Goal: Transaction & Acquisition: Download file/media

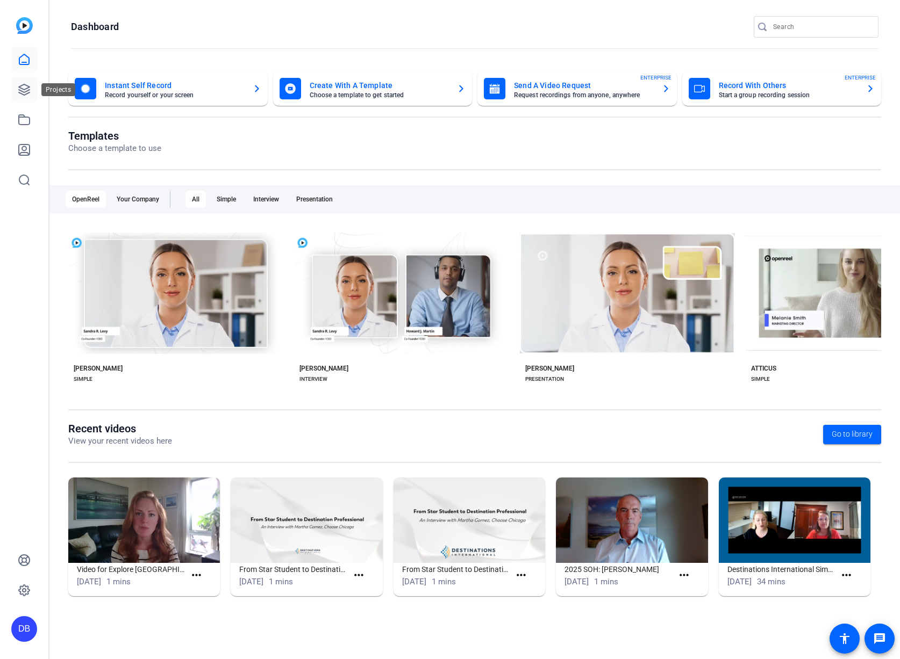
click at [12, 88] on link at bounding box center [24, 90] width 26 height 26
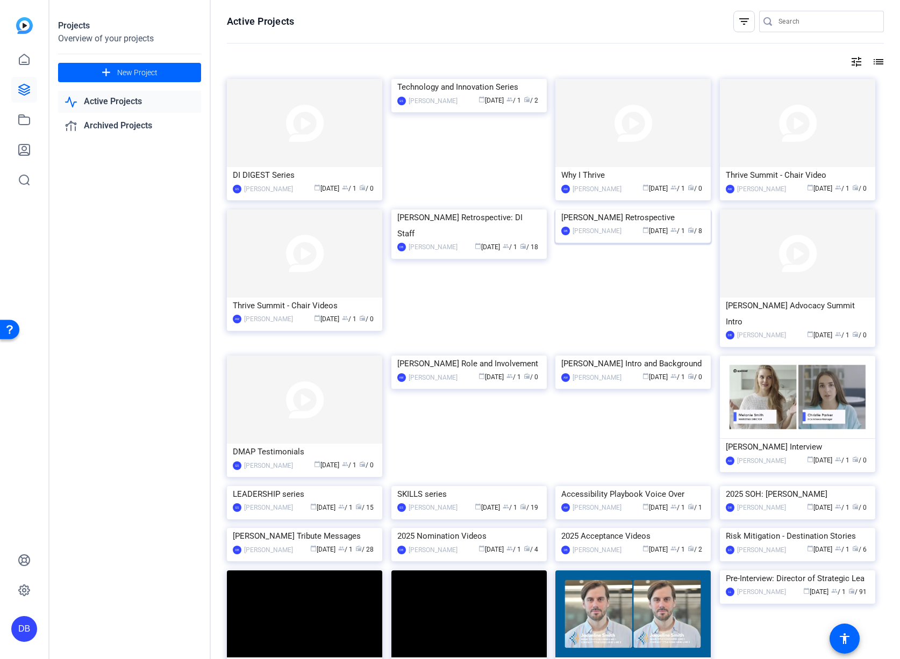
click at [618, 210] on img at bounding box center [632, 210] width 155 height 0
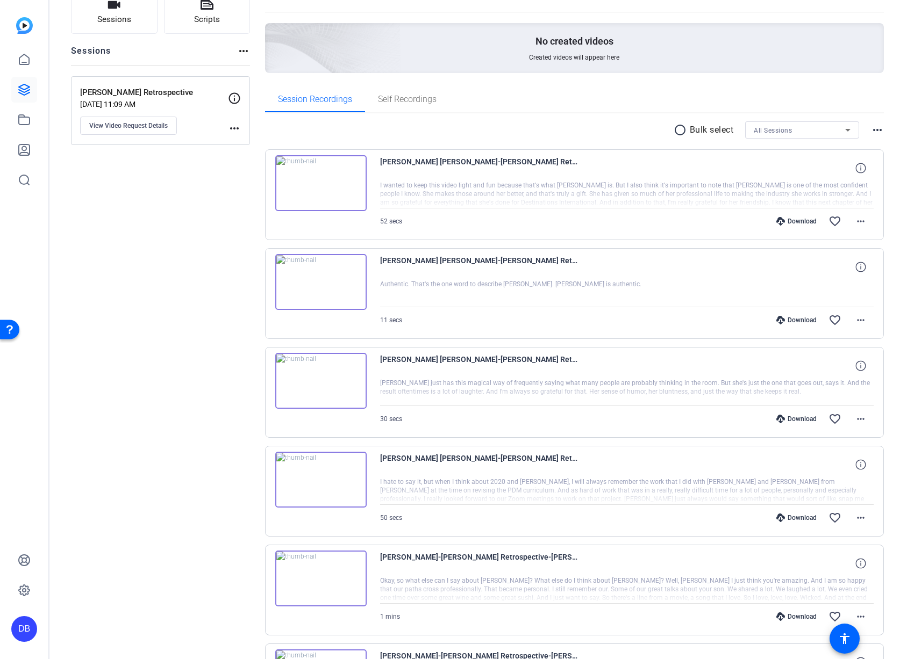
scroll to position [408, 0]
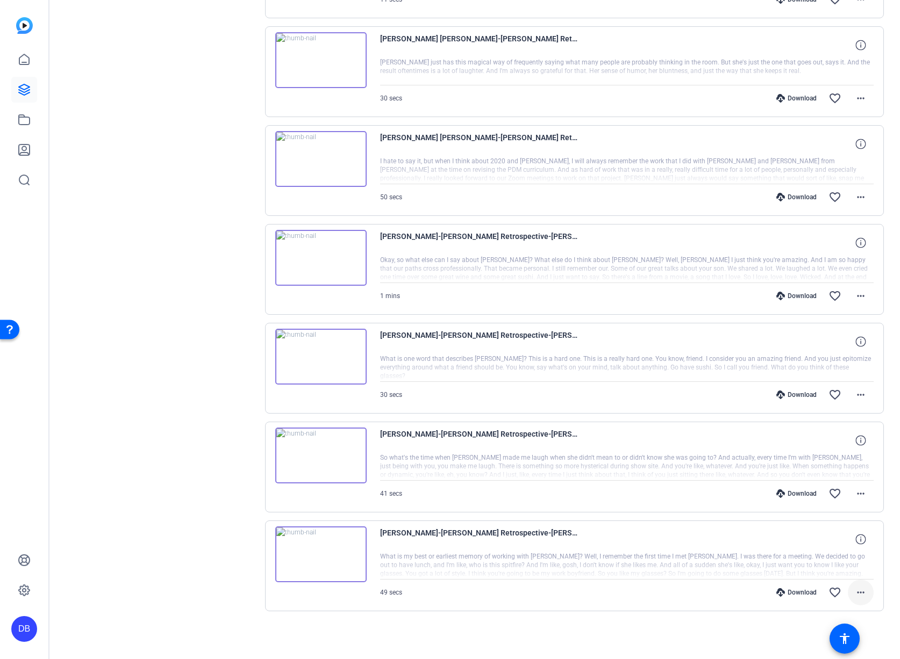
click at [859, 593] on mat-icon "more_horiz" at bounding box center [860, 592] width 13 height 13
click at [836, 492] on span "Download MP4" at bounding box center [827, 490] width 64 height 13
click at [858, 491] on mat-icon "more_horiz" at bounding box center [860, 493] width 13 height 13
click at [843, 546] on span "Download MP4" at bounding box center [827, 543] width 64 height 13
click at [854, 398] on mat-icon "more_horiz" at bounding box center [860, 395] width 13 height 13
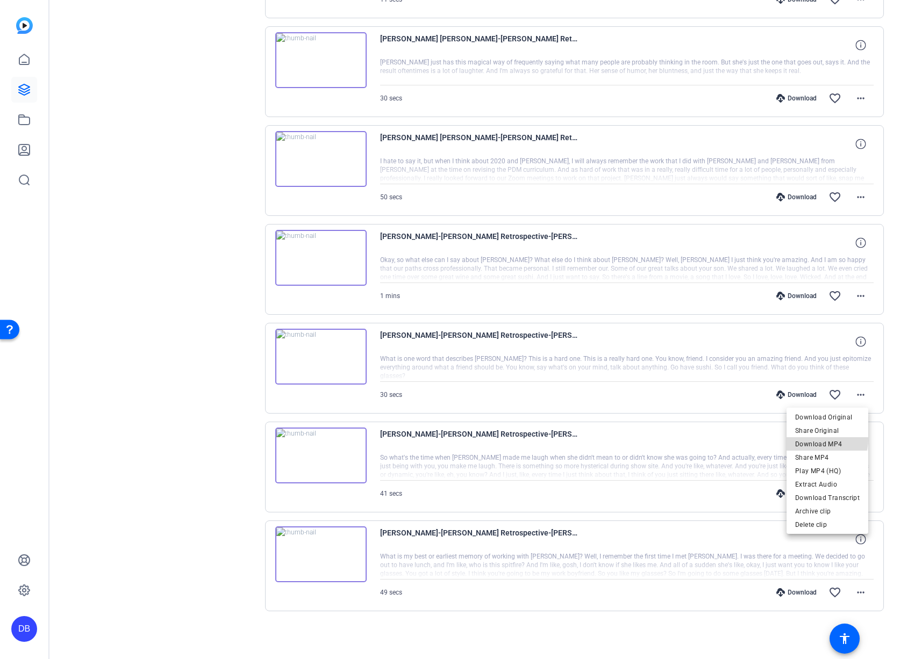
click at [823, 440] on span "Download MP4" at bounding box center [827, 444] width 64 height 13
click at [856, 299] on mat-icon "more_horiz" at bounding box center [860, 296] width 13 height 13
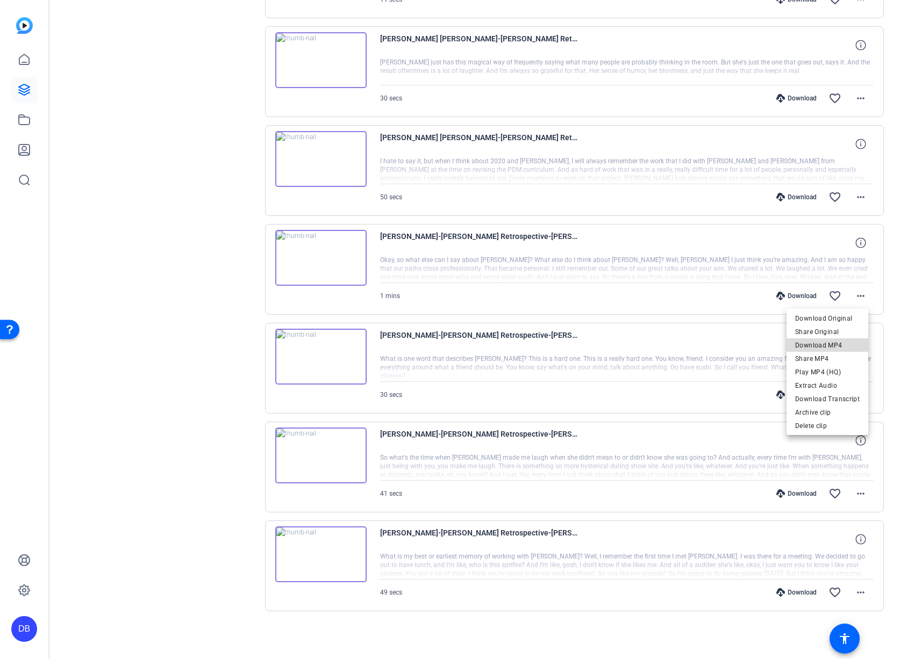
click at [832, 350] on span "Download MP4" at bounding box center [827, 345] width 64 height 13
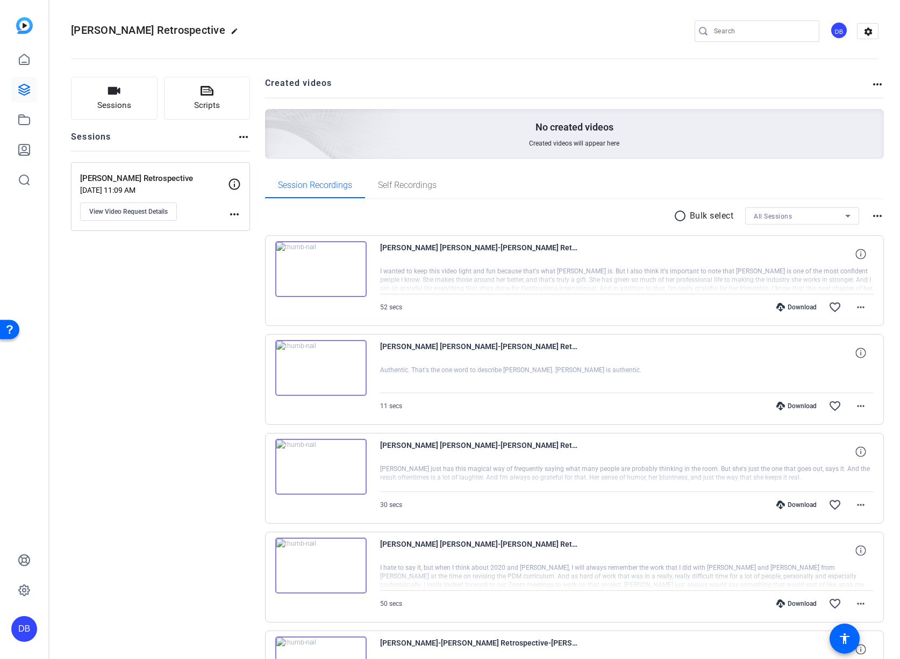
scroll to position [0, 0]
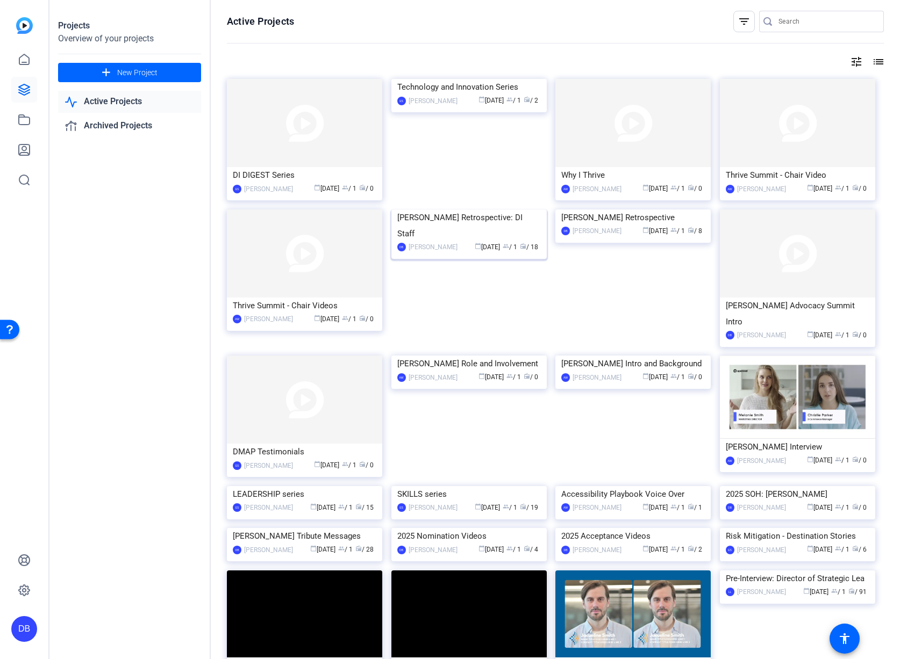
click at [511, 210] on img at bounding box center [468, 210] width 155 height 0
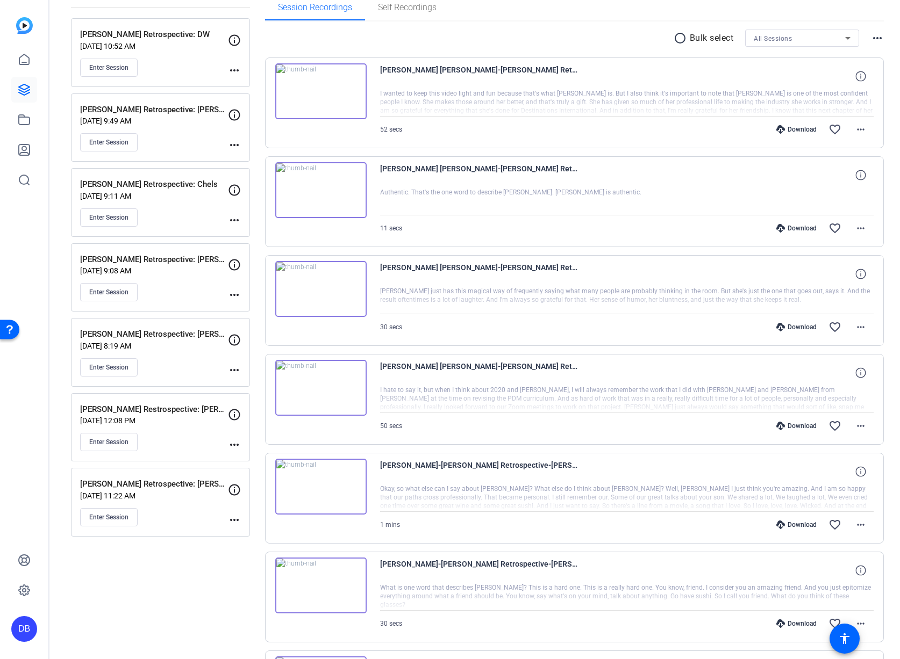
scroll to position [390, 0]
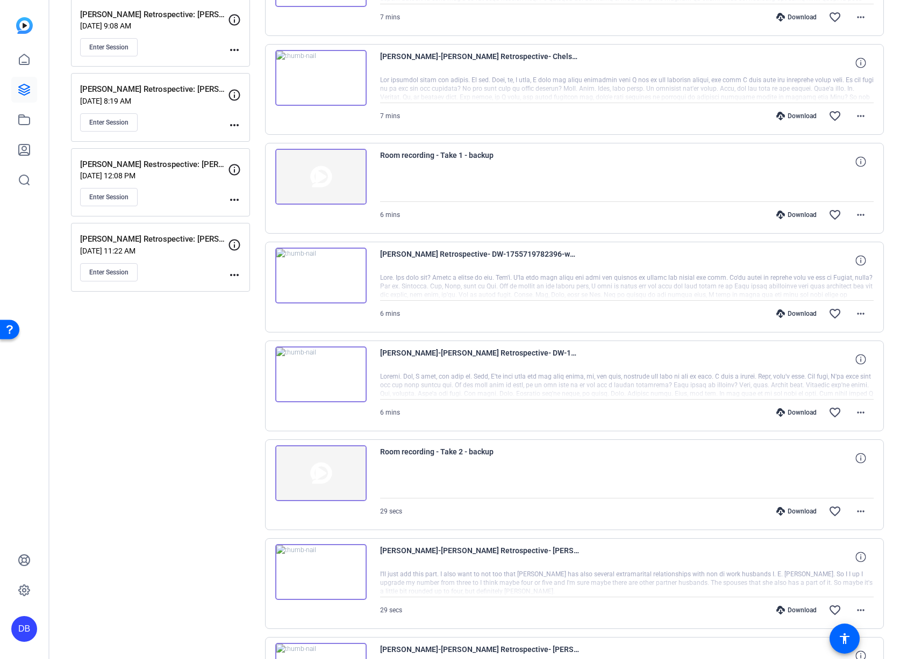
click at [166, 254] on p "[DATE] 11:22 AM" at bounding box center [154, 251] width 148 height 9
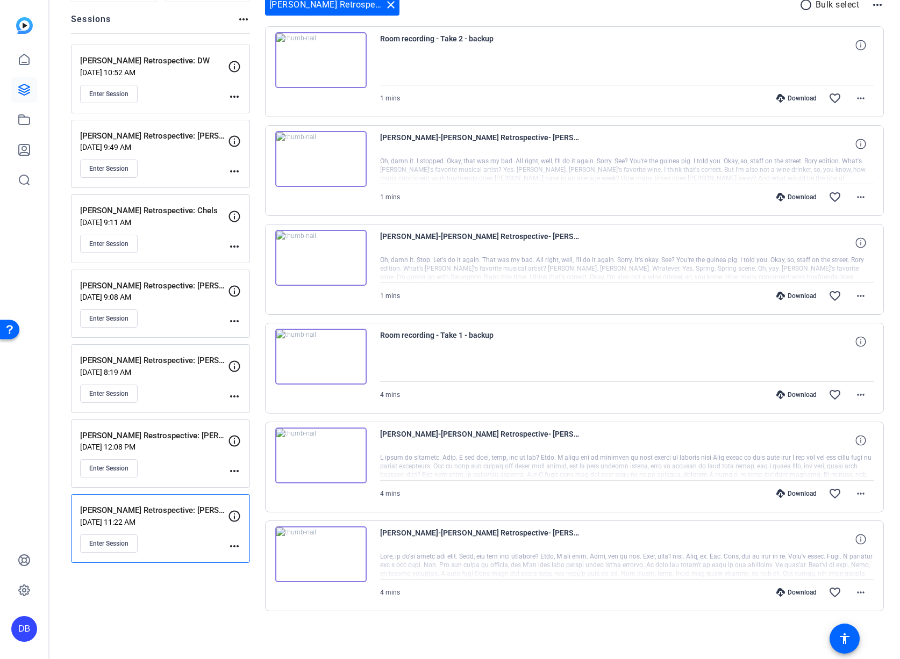
scroll to position [119, 0]
click at [864, 492] on span at bounding box center [861, 494] width 26 height 26
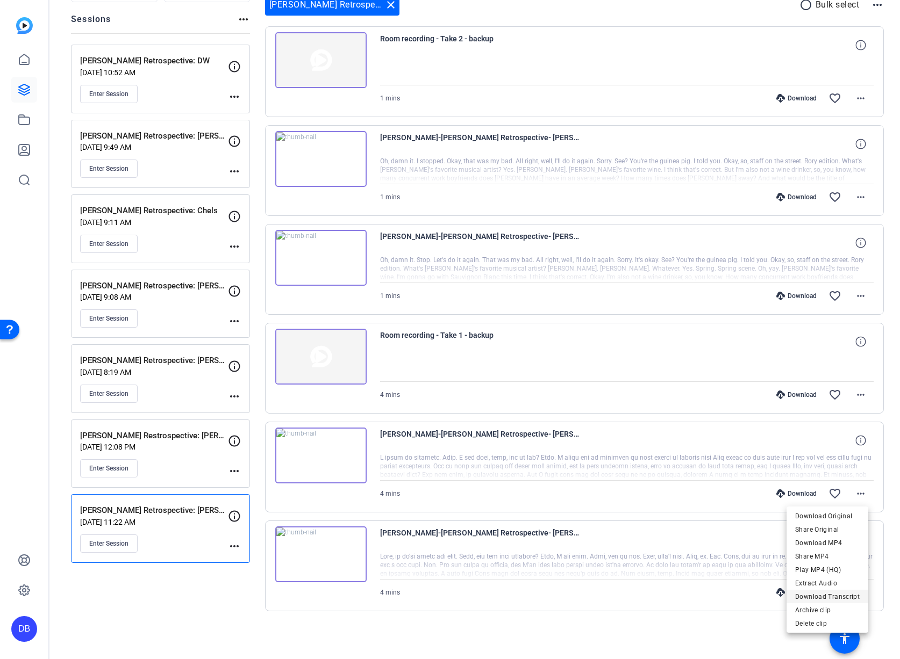
click at [842, 598] on span "Download Transcript" at bounding box center [827, 597] width 64 height 13
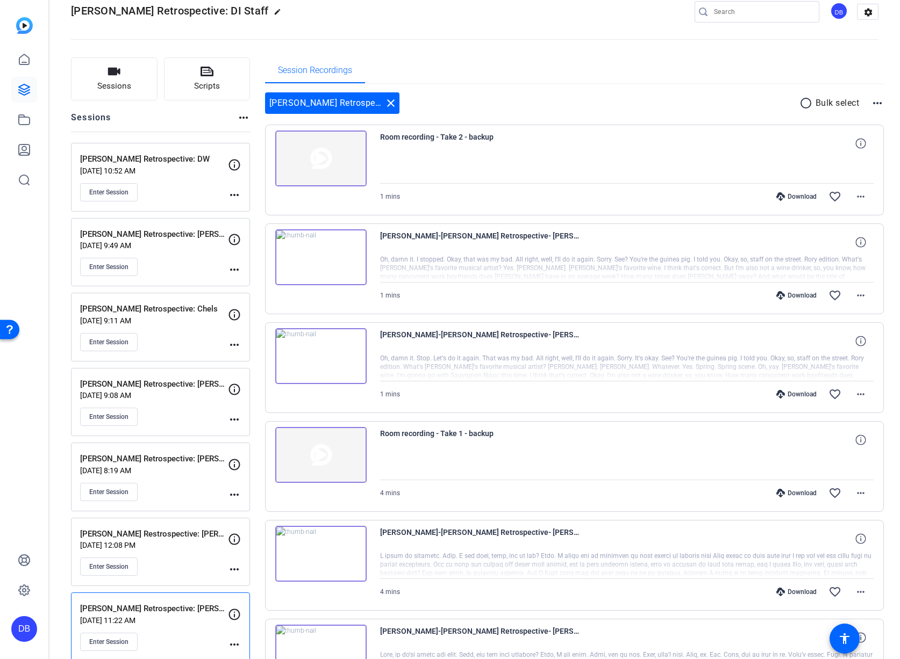
scroll to position [0, 0]
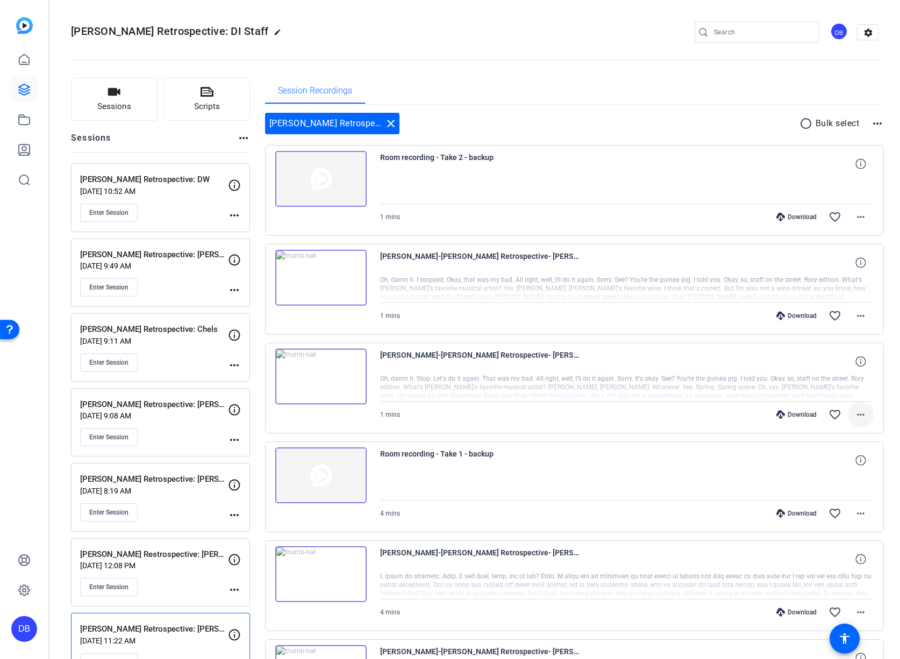
click at [854, 415] on mat-icon "more_horiz" at bounding box center [860, 414] width 13 height 13
click at [834, 523] on span "Download Transcript" at bounding box center [827, 518] width 64 height 13
